Goal: Contribute content: Contribute content

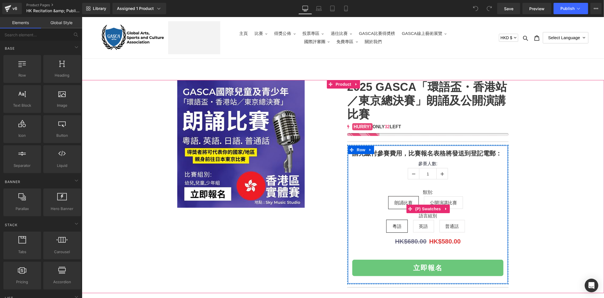
click at [438, 196] on span "公開演講比賽" at bounding box center [443, 202] width 39 height 12
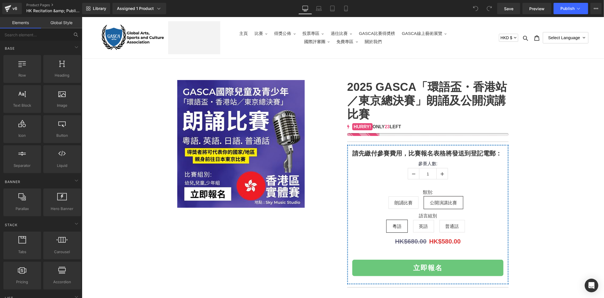
click at [55, 36] on input "text" at bounding box center [35, 34] width 70 height 12
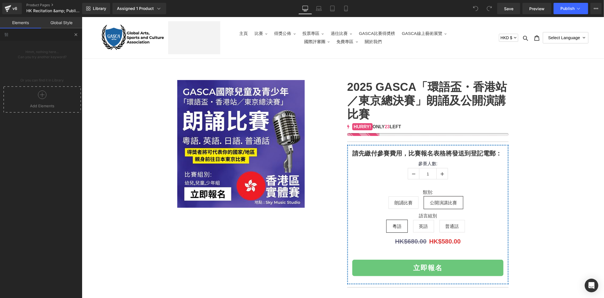
click at [75, 39] on button at bounding box center [76, 34] width 12 height 12
click at [64, 37] on input "醫" at bounding box center [35, 34] width 70 height 12
drag, startPoint x: 59, startPoint y: 37, endPoint x: -22, endPoint y: 41, distance: 80.5
click at [0, 41] on html "You are previewing how the will restyle your page. You can not edit Elements in…" at bounding box center [302, 149] width 604 height 298
type input "s"
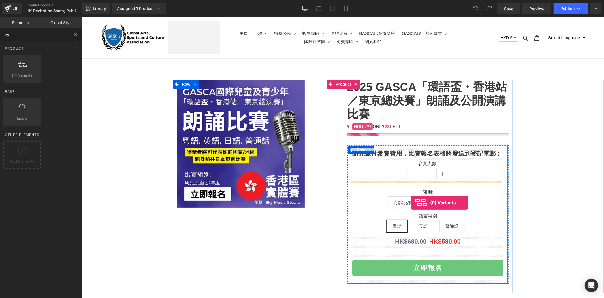
drag, startPoint x: 95, startPoint y: 88, endPoint x: 411, endPoint y: 202, distance: 336.0
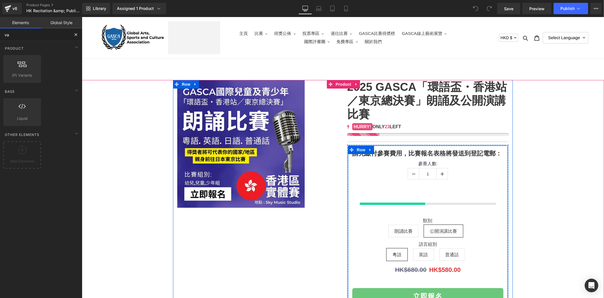
type input "va"
select select "公開演講比賽"
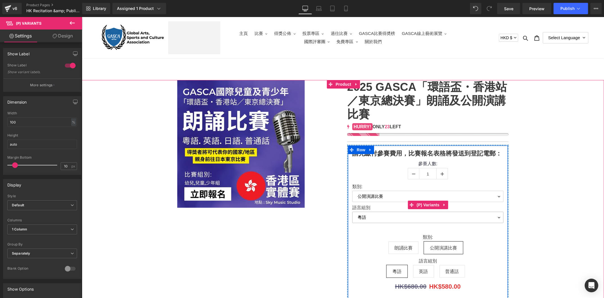
click at [381, 217] on select "粵語 英語 普通話" at bounding box center [427, 216] width 151 height 11
click at [379, 218] on select "粵語 英語 普通話" at bounding box center [427, 216] width 151 height 11
click at [376, 199] on select "朗誦比賽 公開演講比賽" at bounding box center [427, 195] width 151 height 11
click at [441, 207] on link at bounding box center [444, 204] width 7 height 9
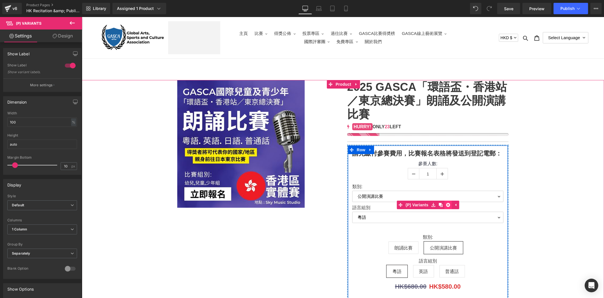
click at [446, 205] on icon at bounding box center [448, 204] width 4 height 4
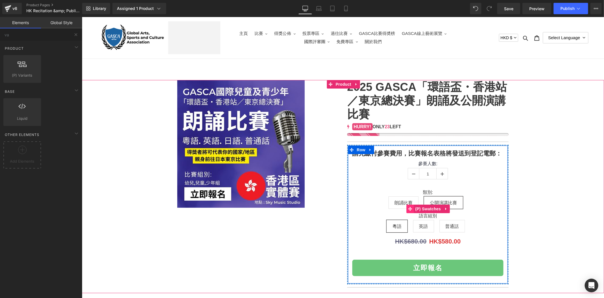
click at [406, 205] on span at bounding box center [409, 208] width 7 height 9
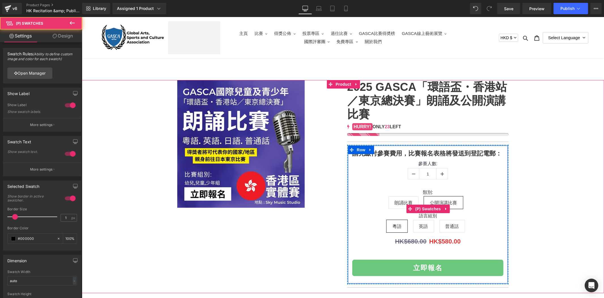
click at [434, 194] on label "類別:" at bounding box center [427, 192] width 151 height 7
click at [418, 207] on span "(P) Swatches" at bounding box center [428, 208] width 29 height 9
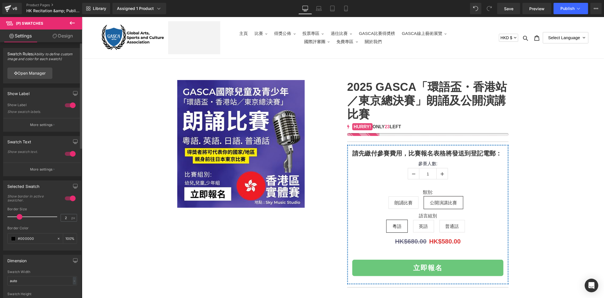
type input "3"
drag, startPoint x: 14, startPoint y: 214, endPoint x: 24, endPoint y: 219, distance: 11.3
click at [24, 219] on span at bounding box center [25, 217] width 6 height 6
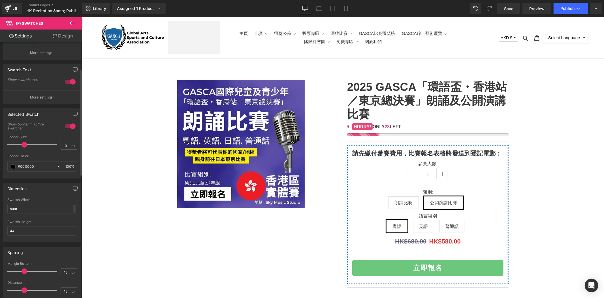
scroll to position [73, 0]
click at [10, 166] on div "#000000" at bounding box center [32, 165] width 49 height 10
click at [13, 166] on span at bounding box center [13, 165] width 5 height 5
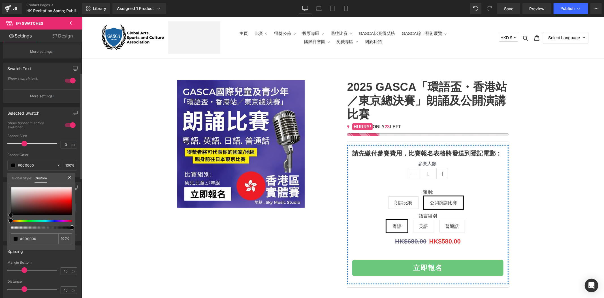
type input "#d20303"
click at [70, 203] on div at bounding box center [41, 200] width 61 height 28
type input "#fa5555"
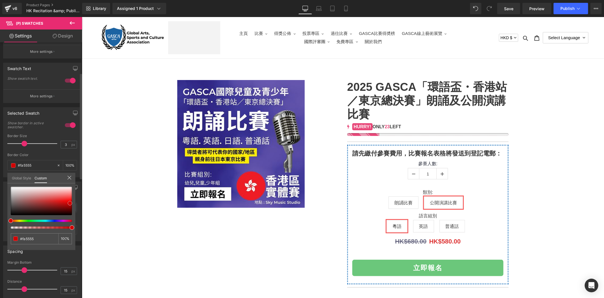
click at [69, 196] on div at bounding box center [41, 200] width 61 height 28
type input "#f80b0b"
click at [70, 200] on div at bounding box center [41, 200] width 61 height 28
type input "#d60404"
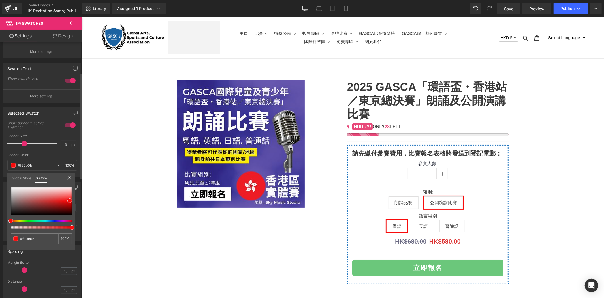
type input "#d60404"
click at [70, 202] on div at bounding box center [41, 200] width 61 height 28
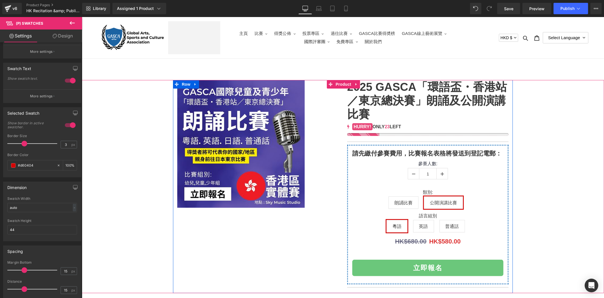
click at [253, 186] on img at bounding box center [241, 144] width 128 height 128
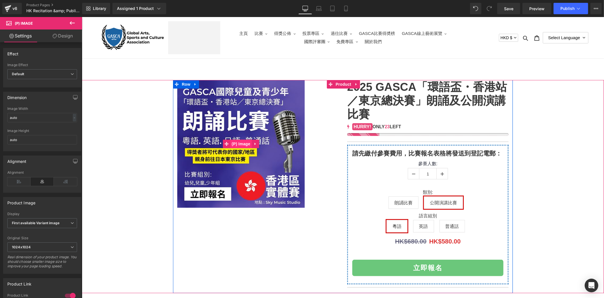
click at [243, 145] on span "(P) Image" at bounding box center [241, 143] width 22 height 9
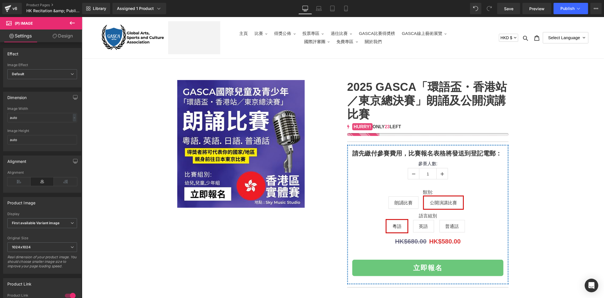
click at [75, 27] on button at bounding box center [72, 23] width 20 height 12
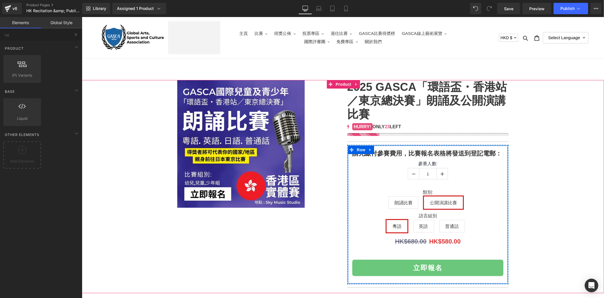
click at [422, 225] on span "英語" at bounding box center [423, 226] width 9 height 12
click at [440, 223] on span "普通話" at bounding box center [453, 225] width 26 height 12
click at [391, 204] on span "朗誦比賽" at bounding box center [404, 202] width 30 height 12
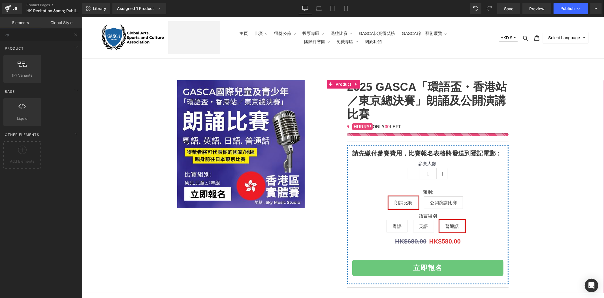
click at [173, 126] on div "(P) Image 2025 GASCA「環語盃・香港站／東京總決賽」朗誦及公開演講比賽 (P) Title 32 25 30 23 18 24 HURRY!…" at bounding box center [343, 186] width 340 height 213
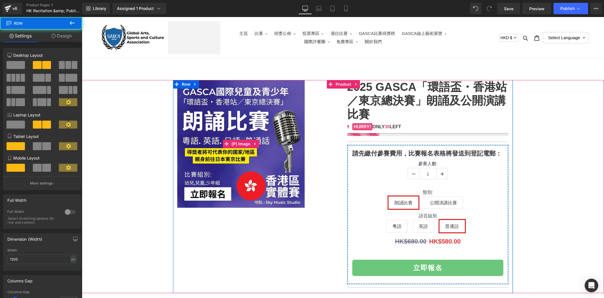
click at [222, 131] on img at bounding box center [241, 144] width 128 height 128
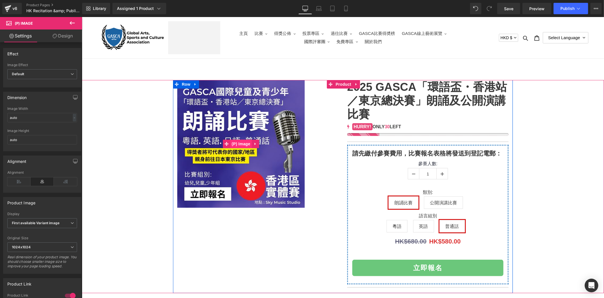
click at [237, 139] on span "(P) Image" at bounding box center [241, 143] width 22 height 9
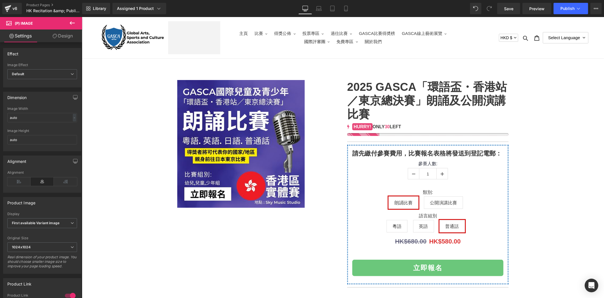
click at [75, 21] on icon at bounding box center [72, 23] width 7 height 7
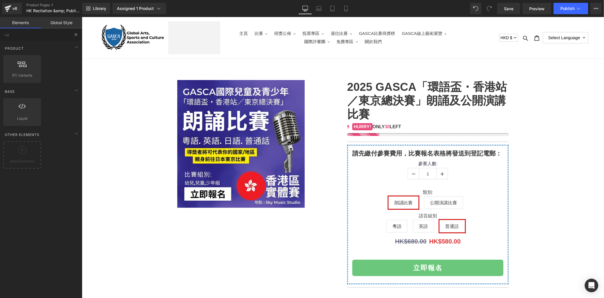
click at [77, 31] on button at bounding box center [76, 34] width 12 height 12
click at [60, 33] on input "va" at bounding box center [35, 34] width 70 height 12
drag, startPoint x: 18, startPoint y: 37, endPoint x: -16, endPoint y: 35, distance: 33.5
click at [0, 35] on html "(P) Image You are previewing how the will restyle your page. You can not edit E…" at bounding box center [302, 149] width 604 height 298
type input "image"
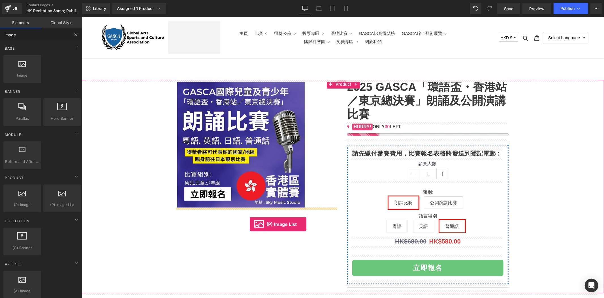
drag, startPoint x: 139, startPoint y: 221, endPoint x: 250, endPoint y: 224, distance: 110.3
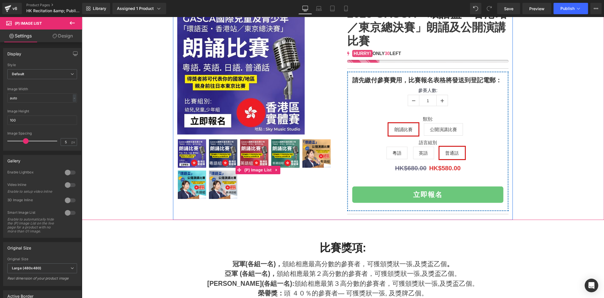
click at [321, 157] on img at bounding box center [316, 153] width 28 height 28
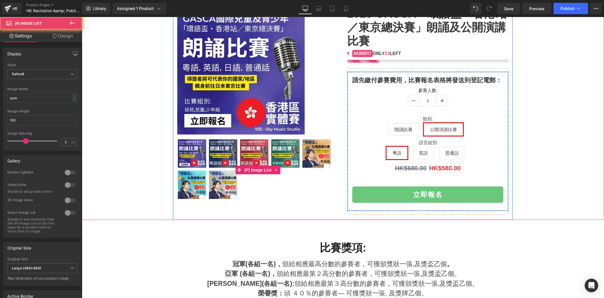
click at [290, 157] on img at bounding box center [285, 153] width 28 height 28
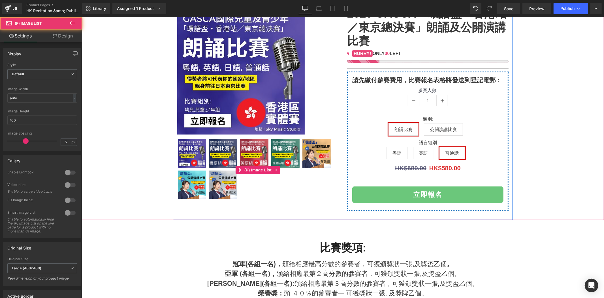
click at [252, 157] on img at bounding box center [254, 153] width 28 height 28
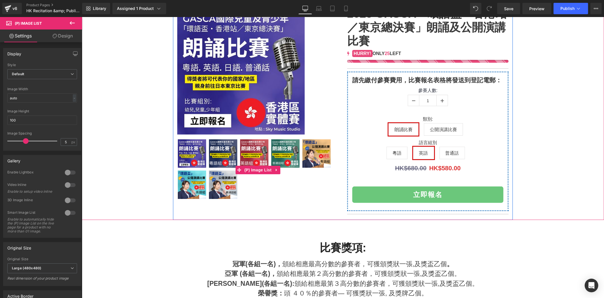
click at [212, 156] on img at bounding box center [223, 153] width 28 height 28
click at [285, 148] on img at bounding box center [285, 153] width 28 height 28
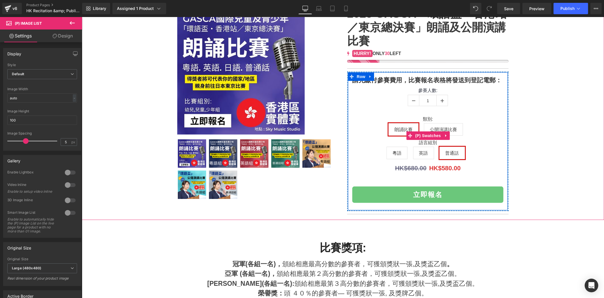
click at [453, 128] on span "公開演講比賽" at bounding box center [443, 129] width 27 height 12
click at [392, 154] on span "粵語" at bounding box center [396, 153] width 9 height 12
click at [413, 150] on span "英語" at bounding box center [423, 152] width 21 height 12
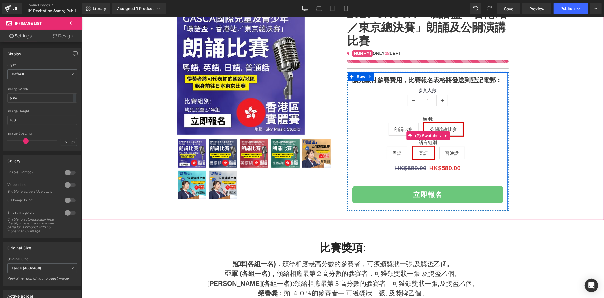
click at [440, 149] on span "普通話" at bounding box center [453, 152] width 26 height 12
click at [394, 151] on span "粵語" at bounding box center [396, 153] width 9 height 12
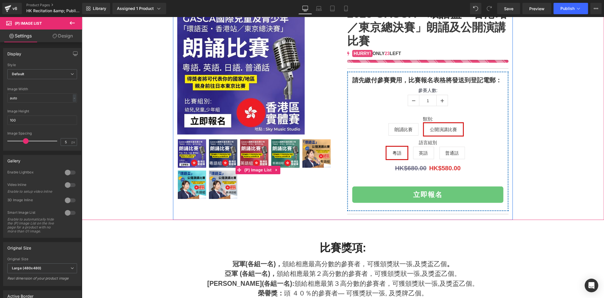
click at [325, 154] on img at bounding box center [316, 153] width 28 height 28
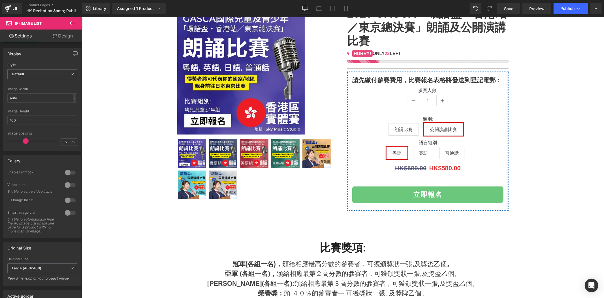
click at [439, 127] on span "公開演講比賽" at bounding box center [443, 129] width 27 height 12
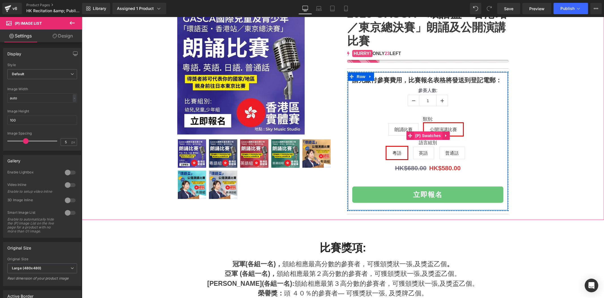
click at [431, 132] on span "(P) Swatches" at bounding box center [428, 135] width 29 height 9
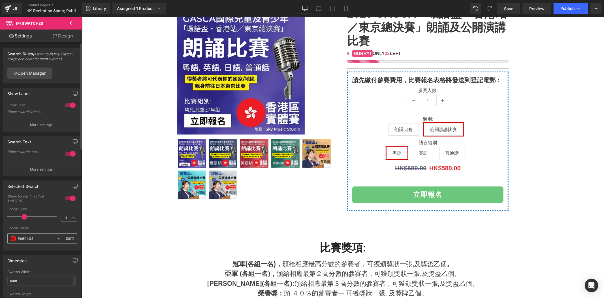
click at [15, 239] on span at bounding box center [13, 238] width 5 height 5
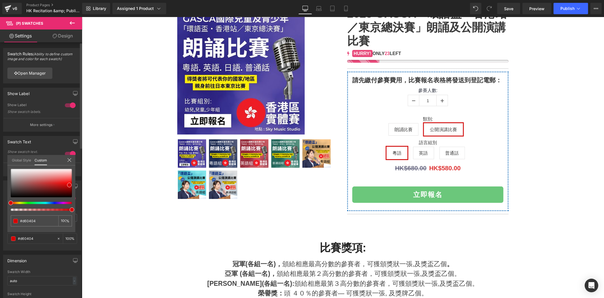
type input "#04d604"
type input "#04d60b"
click at [29, 202] on div at bounding box center [39, 202] width 61 height 2
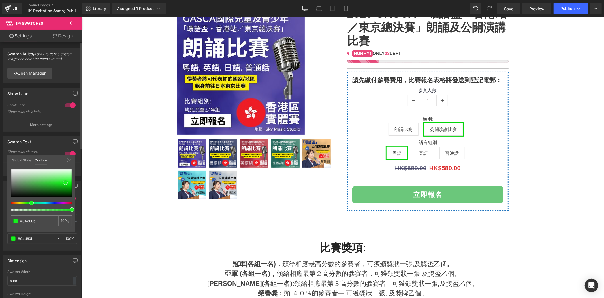
type input "#17f11e"
type input "#16f21d"
type input "#0ff516"
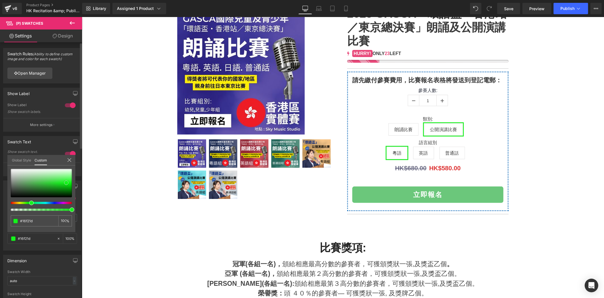
type input "#0ff516"
type input "#07f70f"
type input "#02e309"
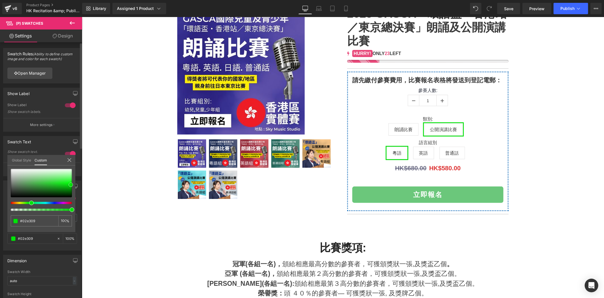
type input "#02ed0a"
type input "#06fd0e"
type input "#1bfc23"
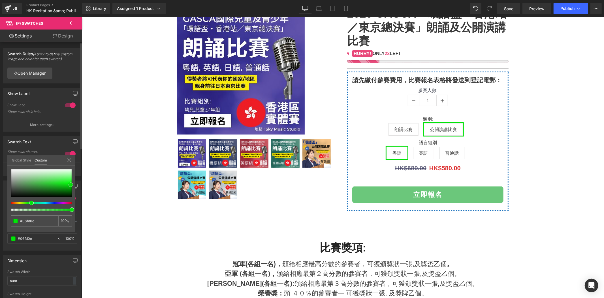
type input "#1bfc23"
type input "#2afc31"
type input "#35fc3b"
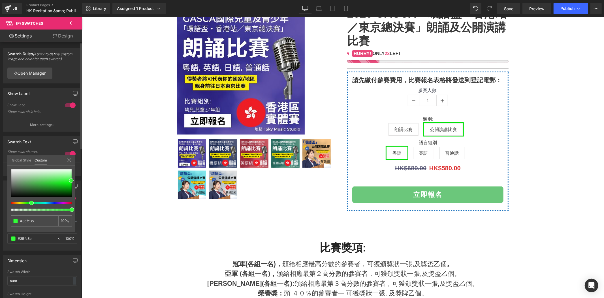
type input "#3afd40"
type input "#3efe44"
type input "#43fe49"
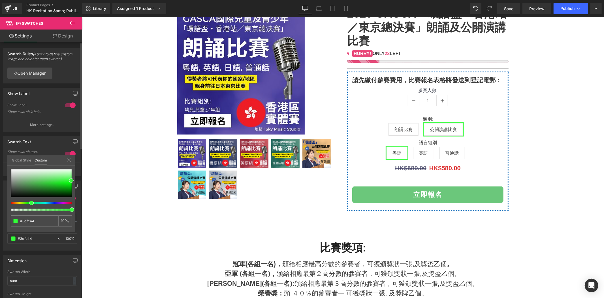
type input "#43fe49"
type input "#3efe44"
type input "#34fd3a"
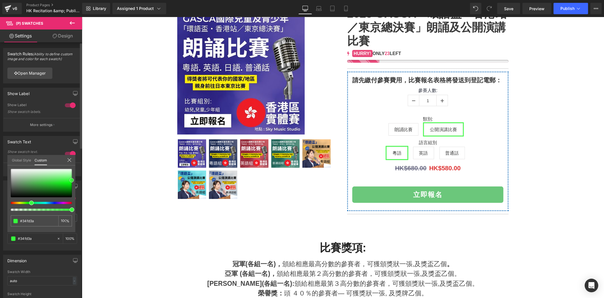
type input "#2dfe34"
type input "#29fd30"
type input "#23fe2b"
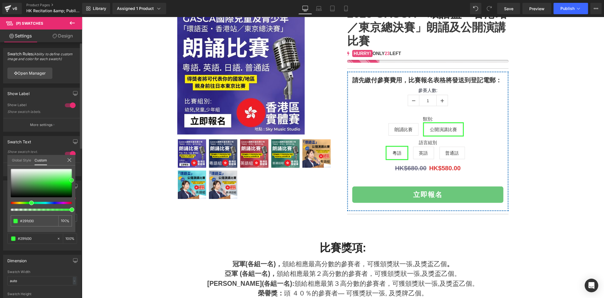
type input "#23fe2b"
type input "#0aff12"
type input "#00f908"
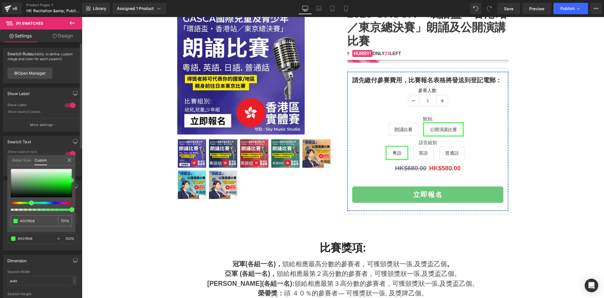
type input "#01df08"
type input "#02c309"
type input "#02af08"
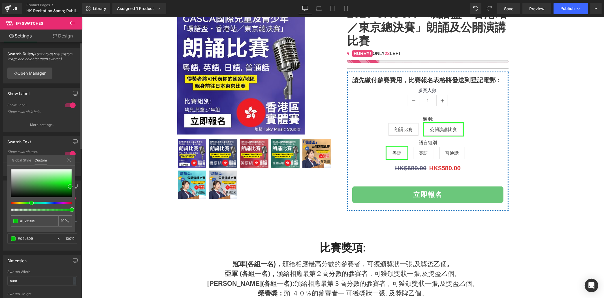
type input "#02af08"
drag, startPoint x: 65, startPoint y: 182, endPoint x: 69, endPoint y: 187, distance: 6.2
click at [69, 187] on div at bounding box center [41, 183] width 61 height 28
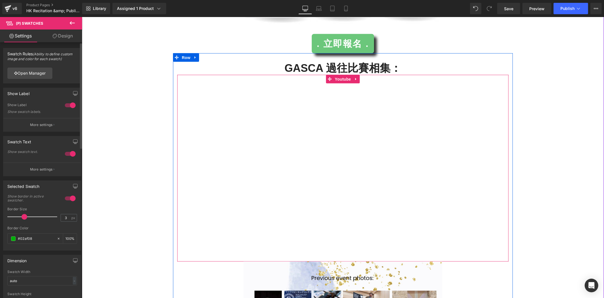
scroll to position [955, 0]
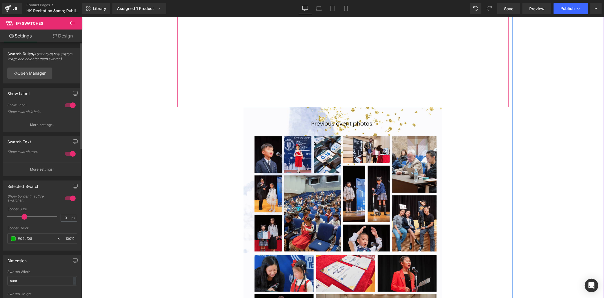
click at [481, 163] on div at bounding box center [343, 247] width 332 height 281
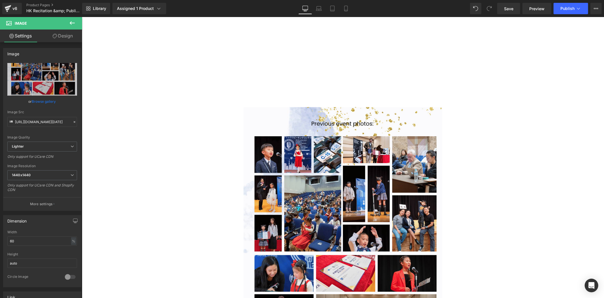
click at [71, 23] on icon at bounding box center [72, 23] width 7 height 7
click at [76, 24] on button at bounding box center [72, 23] width 20 height 12
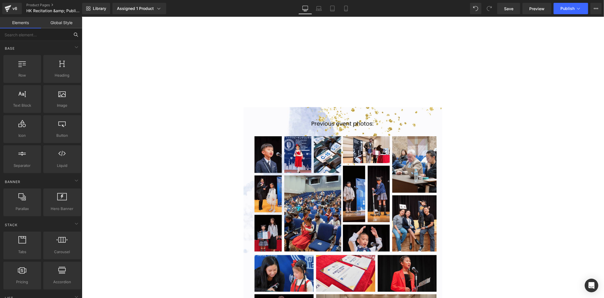
click at [53, 35] on input "text" at bounding box center [35, 34] width 70 height 12
click at [25, 68] on div at bounding box center [22, 66] width 34 height 13
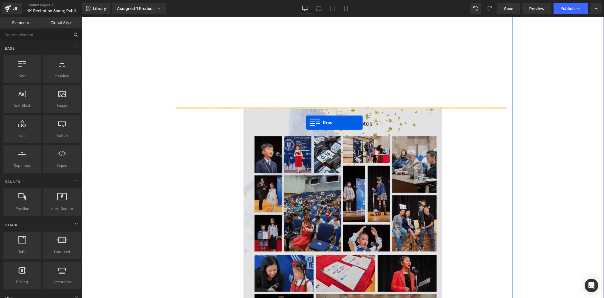
drag, startPoint x: 105, startPoint y: 96, endPoint x: 306, endPoint y: 122, distance: 202.6
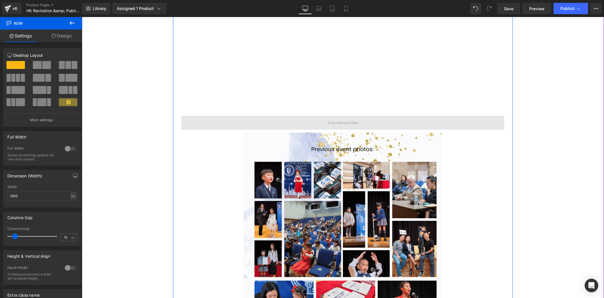
click at [310, 126] on span at bounding box center [342, 122] width 323 height 14
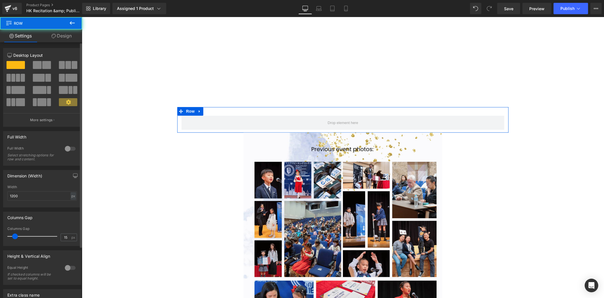
click at [46, 64] on span at bounding box center [46, 65] width 9 height 8
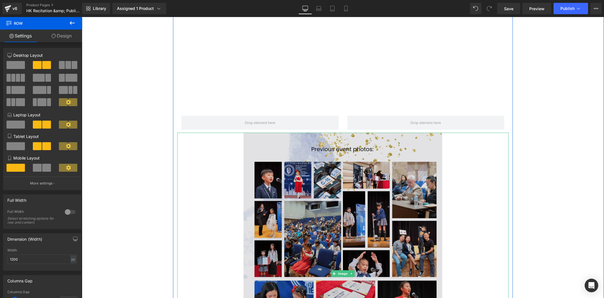
click at [370, 200] on img at bounding box center [342, 272] width 199 height 281
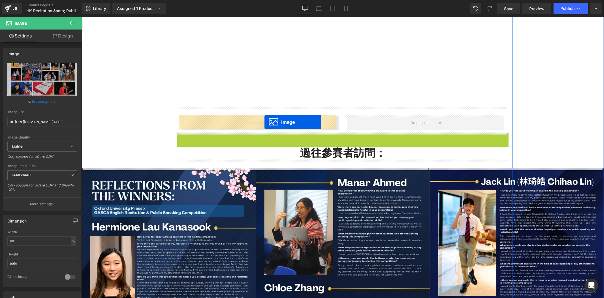
drag, startPoint x: 334, startPoint y: 272, endPoint x: 264, endPoint y: 122, distance: 166.2
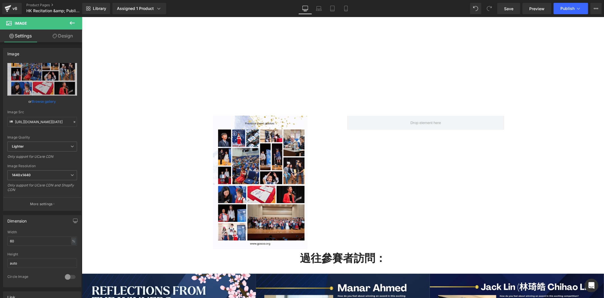
drag, startPoint x: 20, startPoint y: 243, endPoint x: -21, endPoint y: 237, distance: 41.7
click at [0, 237] on html "Image You are previewing how the will restyle your page. You can not edit Eleme…" at bounding box center [302, 149] width 604 height 298
type input "100"
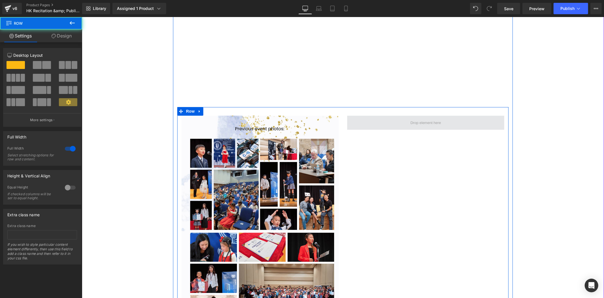
click at [435, 128] on span at bounding box center [425, 122] width 157 height 14
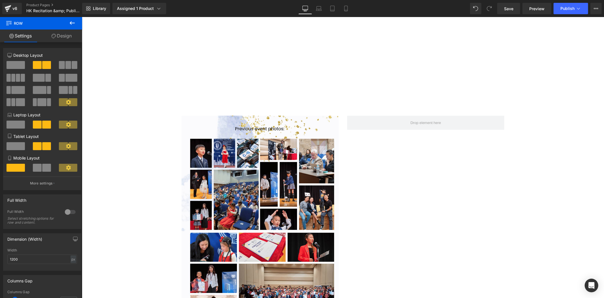
click at [74, 27] on button at bounding box center [72, 23] width 20 height 12
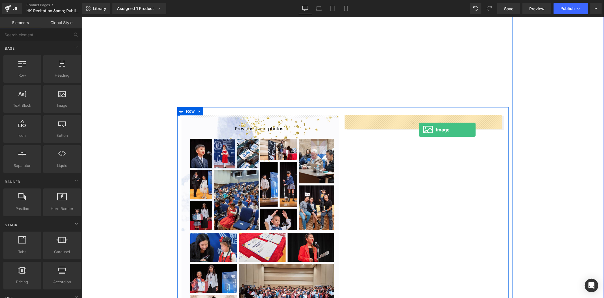
drag, startPoint x: 148, startPoint y: 119, endPoint x: 419, endPoint y: 129, distance: 270.8
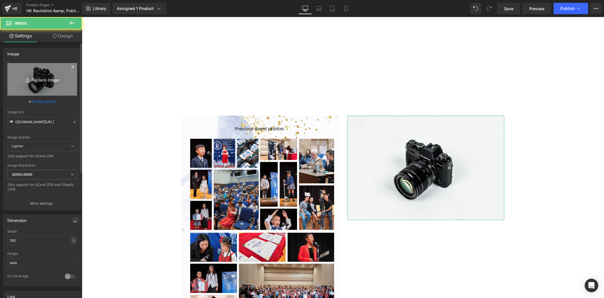
click at [40, 76] on icon "Replace Image" at bounding box center [42, 79] width 45 height 7
type input "C:\fakepath\Photo from Previous Event (2).png"
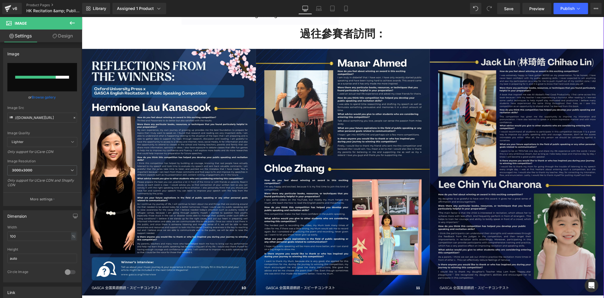
scroll to position [1396, 0]
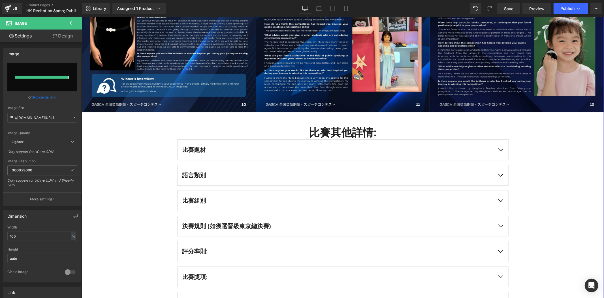
type input "[URL][DOMAIN_NAME]"
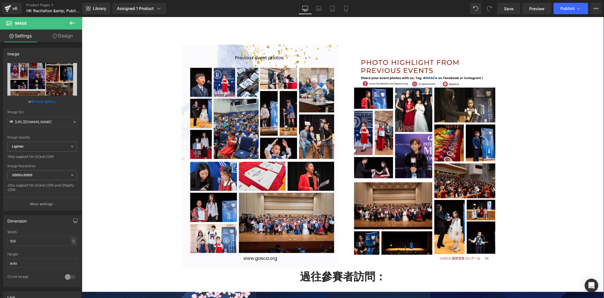
scroll to position [1029, 0]
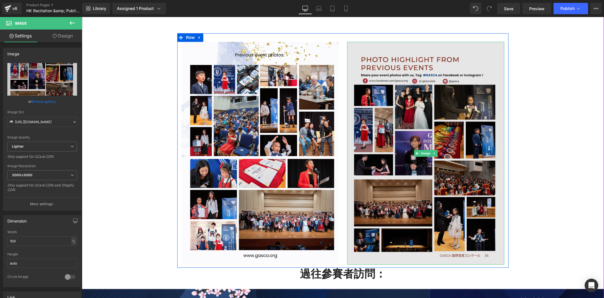
click at [473, 151] on img at bounding box center [425, 152] width 157 height 222
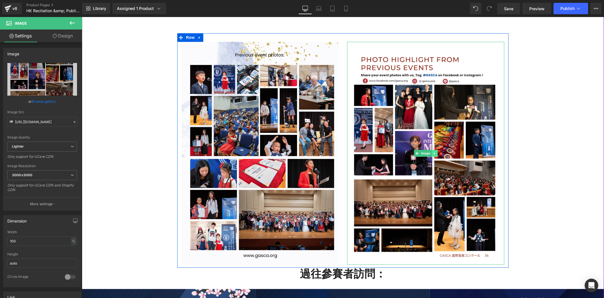
click at [433, 153] on icon at bounding box center [434, 152] width 3 height 3
click at [436, 153] on icon at bounding box center [437, 152] width 3 height 3
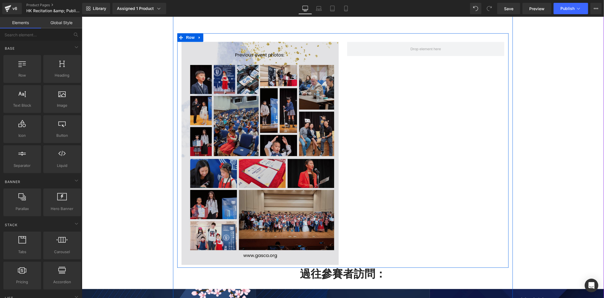
click at [261, 111] on img at bounding box center [259, 152] width 157 height 222
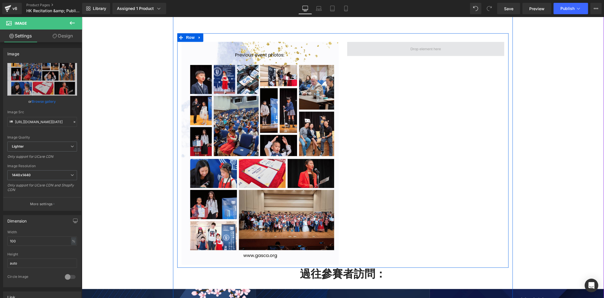
click at [399, 47] on span at bounding box center [425, 48] width 157 height 14
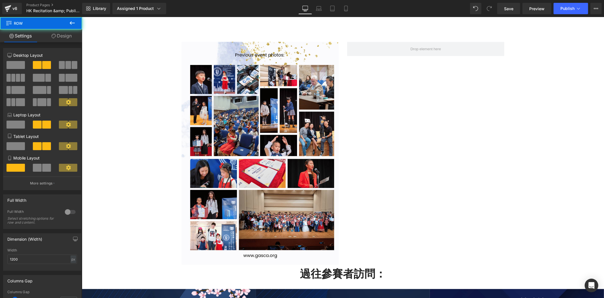
click at [80, 24] on button at bounding box center [72, 23] width 20 height 12
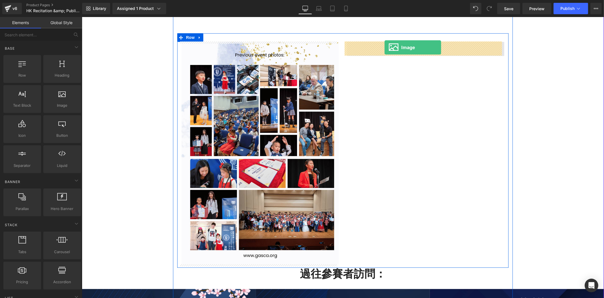
drag, startPoint x: 139, startPoint y: 120, endPoint x: 385, endPoint y: 47, distance: 256.2
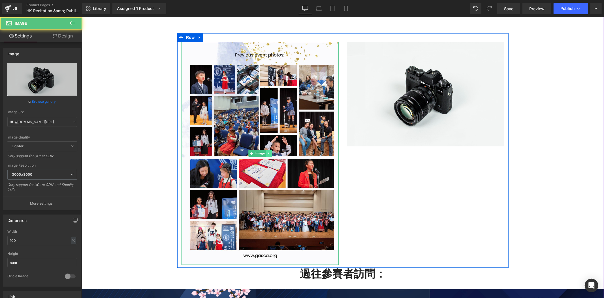
click at [266, 156] on link at bounding box center [269, 152] width 6 height 7
click at [260, 153] on link at bounding box center [260, 152] width 6 height 7
click at [264, 153] on icon at bounding box center [265, 152] width 3 height 3
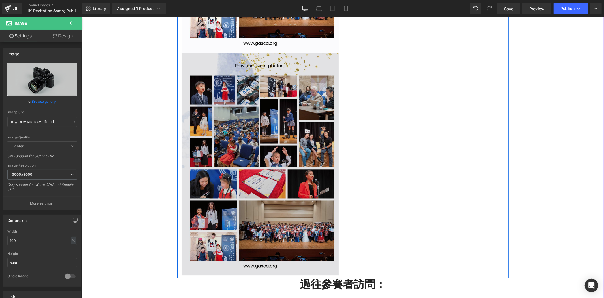
scroll to position [1253, 0]
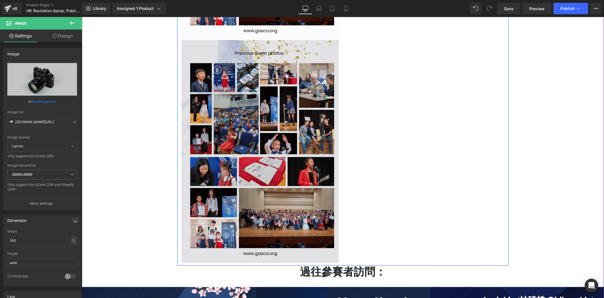
click at [255, 147] on img at bounding box center [259, 151] width 157 height 222
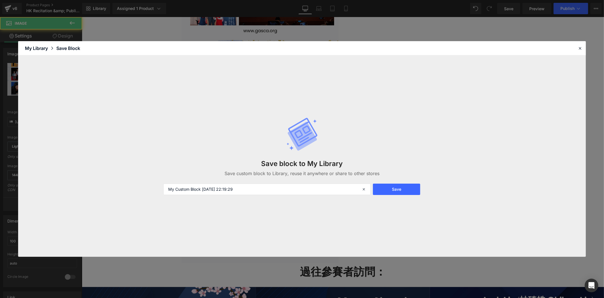
click at [245, 151] on div "Save block to My Library Save custom block to Library, reuse it anywhere or sha…" at bounding box center [302, 156] width 284 height 100
drag, startPoint x: 578, startPoint y: 46, endPoint x: 348, endPoint y: 59, distance: 230.2
click at [578, 46] on icon at bounding box center [580, 48] width 5 height 5
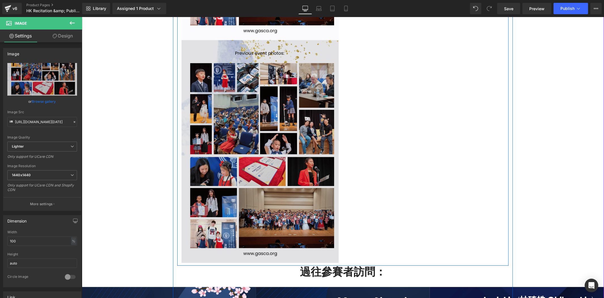
click at [287, 143] on img at bounding box center [259, 151] width 157 height 222
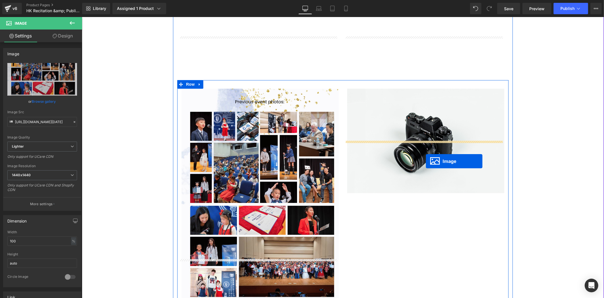
scroll to position [959, 0]
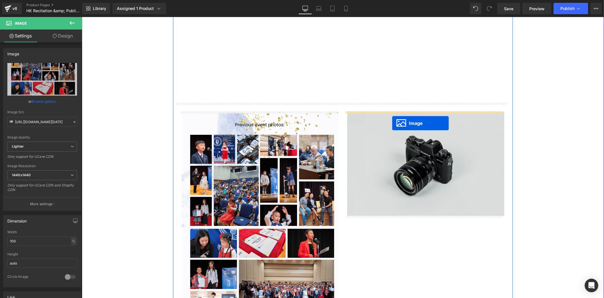
drag, startPoint x: 249, startPoint y: 148, endPoint x: 392, endPoint y: 123, distance: 145.4
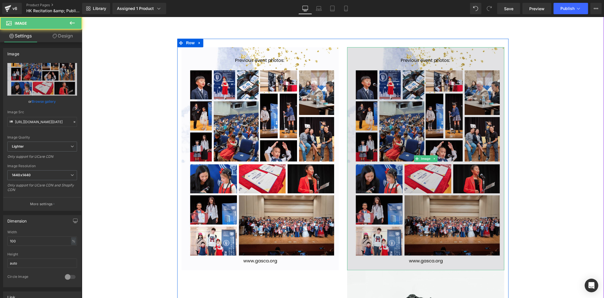
scroll to position [1106, 0]
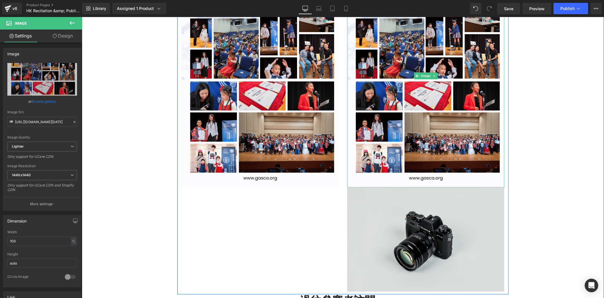
click at [414, 197] on img at bounding box center [425, 239] width 157 height 104
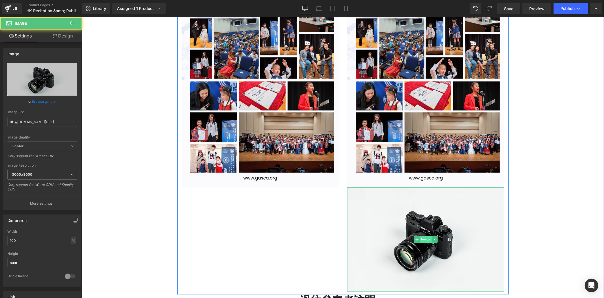
click at [429, 239] on span "Image" at bounding box center [426, 238] width 12 height 7
click at [433, 237] on icon at bounding box center [434, 238] width 3 height 3
click at [435, 237] on link at bounding box center [438, 238] width 6 height 7
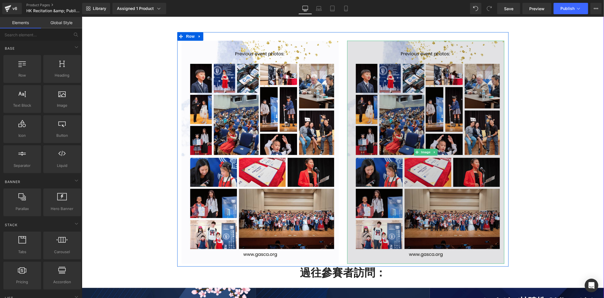
scroll to position [1033, 0]
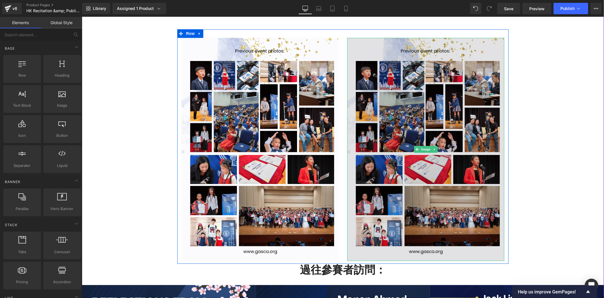
click at [442, 146] on img at bounding box center [425, 148] width 157 height 222
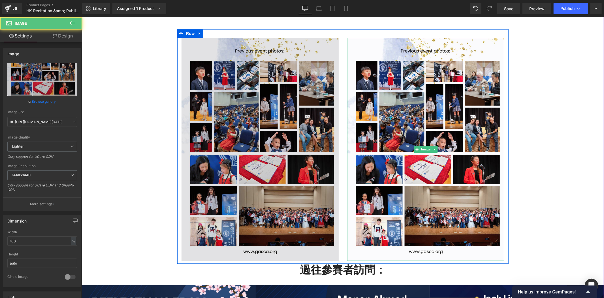
click at [263, 109] on img at bounding box center [259, 148] width 157 height 222
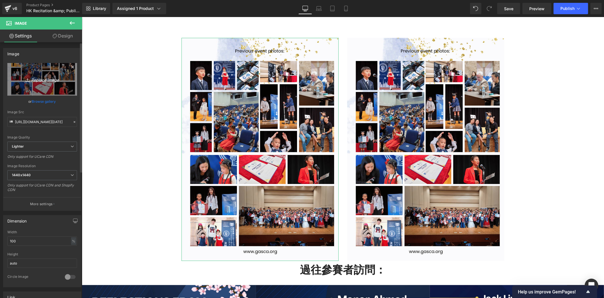
click at [50, 76] on icon "Replace Image" at bounding box center [42, 79] width 45 height 7
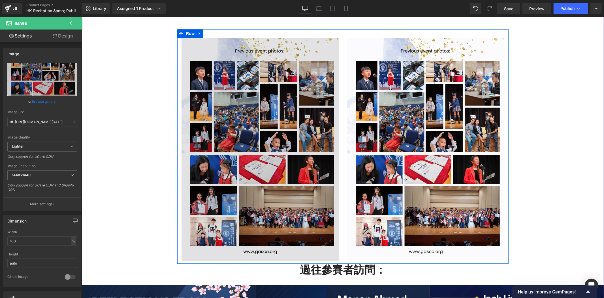
click at [299, 91] on img at bounding box center [259, 148] width 157 height 222
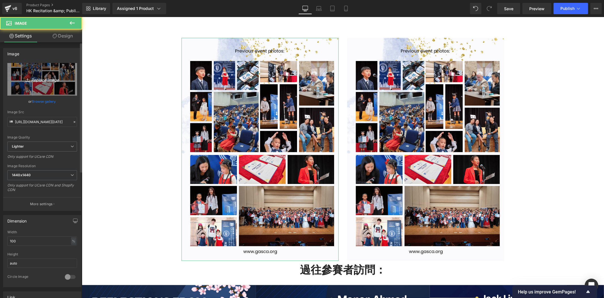
click at [50, 85] on link "Replace Image" at bounding box center [42, 79] width 70 height 33
type input "C:\fakepath\Photo from Previous Event (3).png"
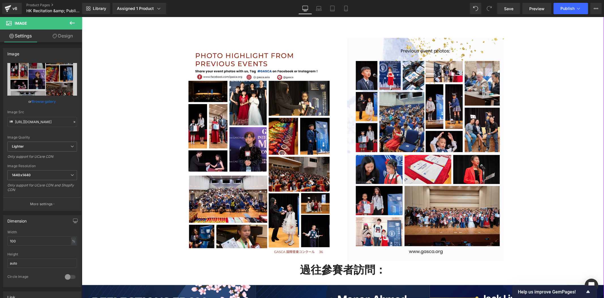
type input "[URL][DOMAIN_NAME]"
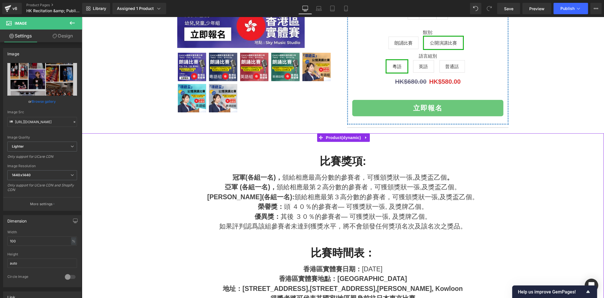
scroll to position [151, 0]
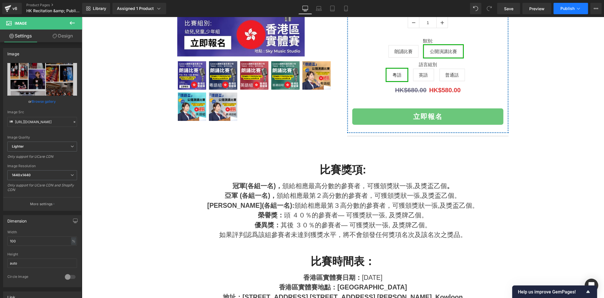
click at [579, 8] on icon at bounding box center [579, 9] width 6 height 6
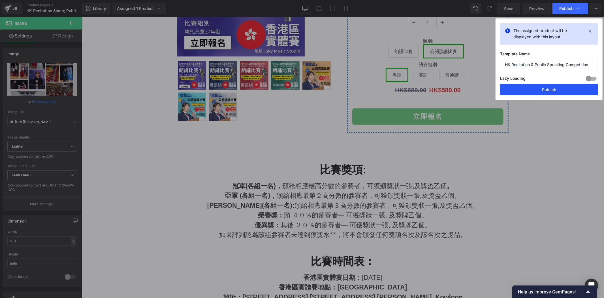
click at [553, 91] on button "Publish" at bounding box center [549, 89] width 98 height 11
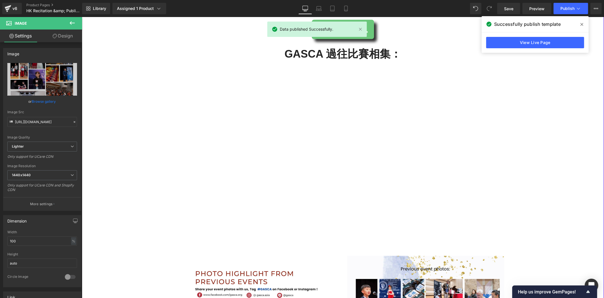
scroll to position [812, 0]
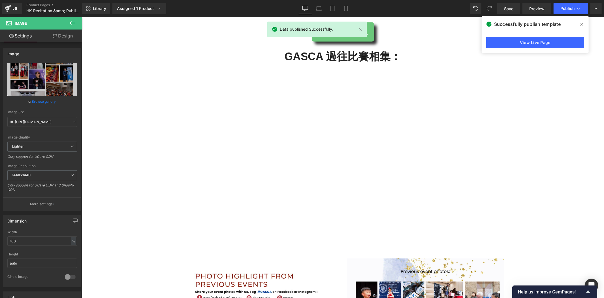
click at [536, 48] on div "View Live Page" at bounding box center [535, 42] width 107 height 20
click at [537, 45] on link "View Live Page" at bounding box center [536, 42] width 98 height 11
